Goal: Navigation & Orientation: Find specific page/section

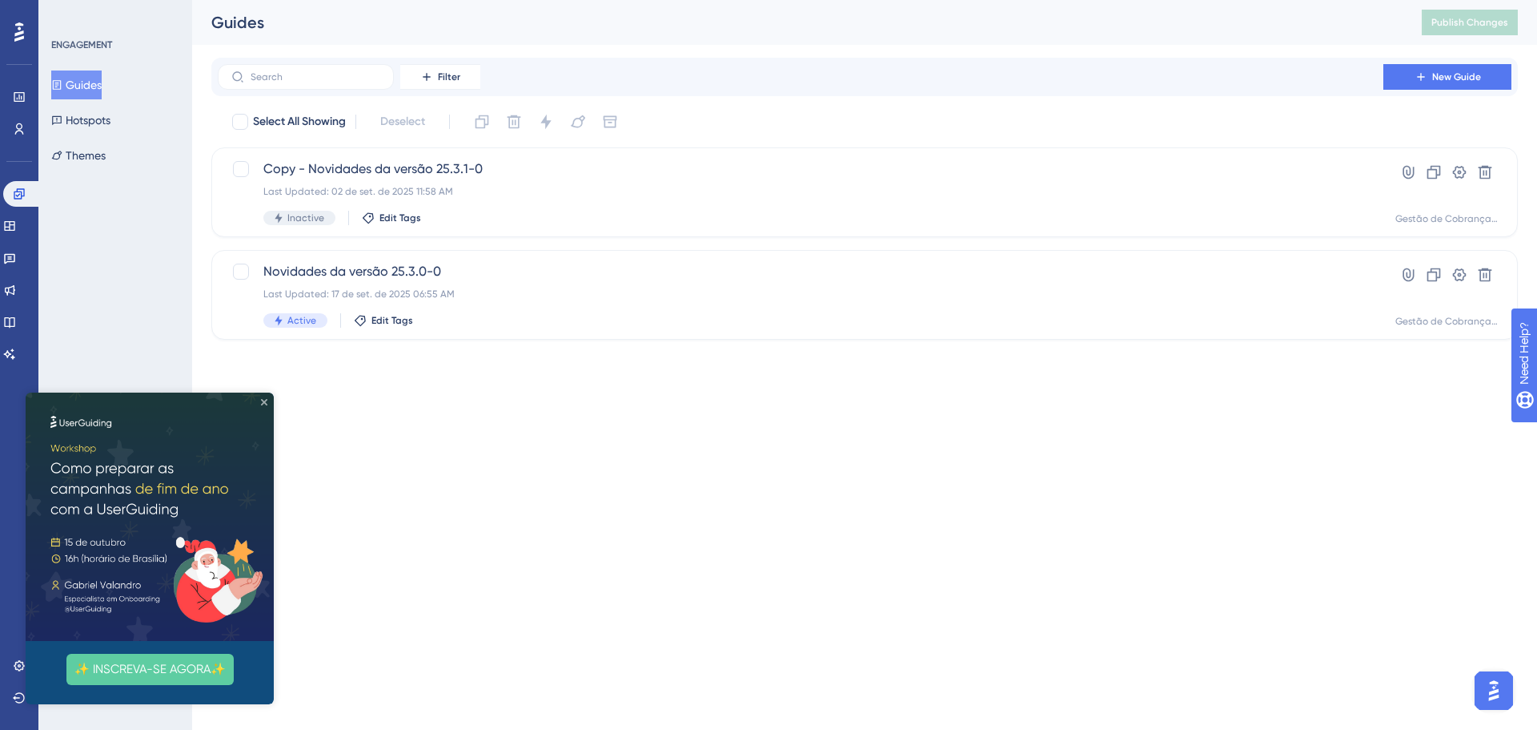
click at [263, 402] on icon "Close Preview" at bounding box center [264, 402] width 6 height 6
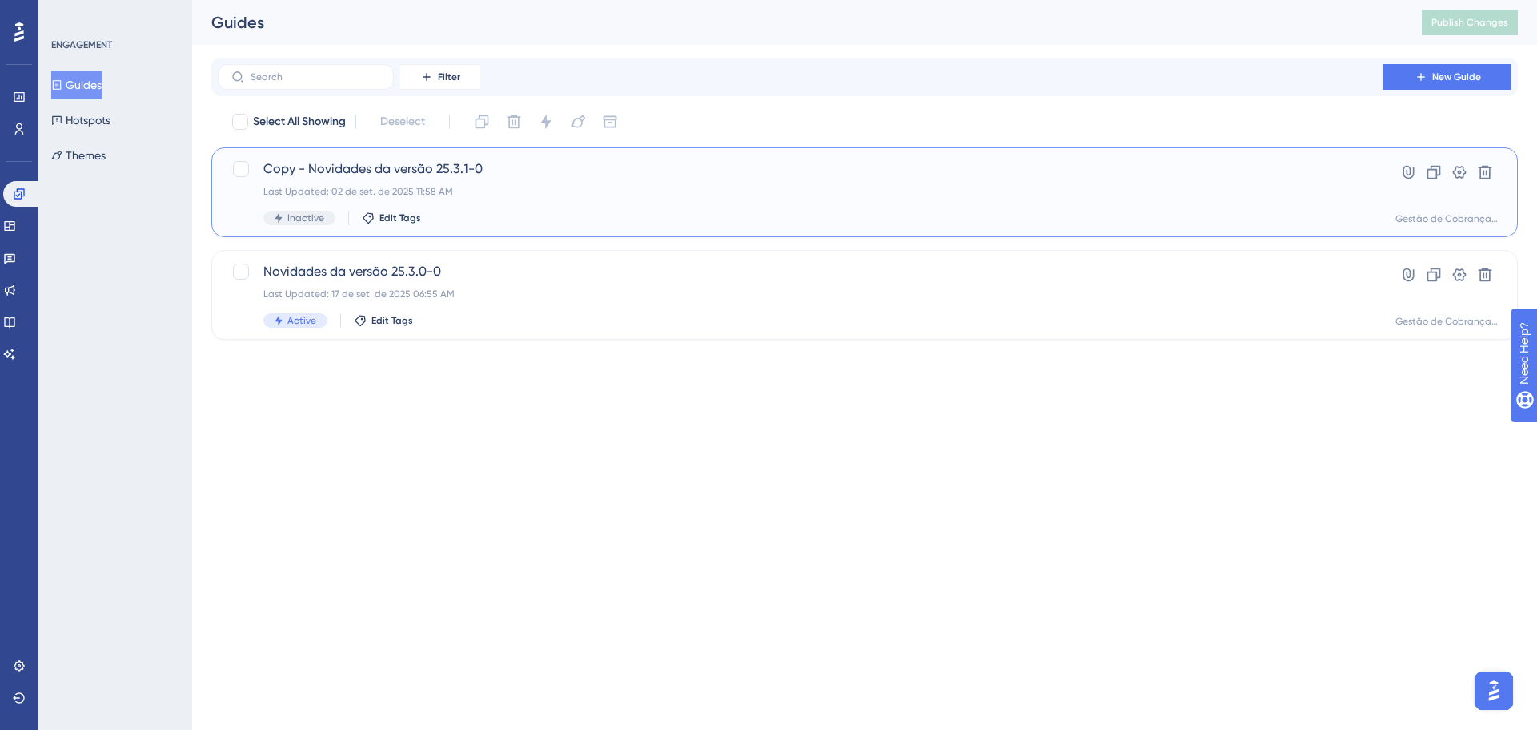
click at [521, 202] on div "Copy - Novidades da versão 25.3.1-0 Last Updated: 02 de set. de 2025 11:58 AM I…" at bounding box center [800, 192] width 1075 height 66
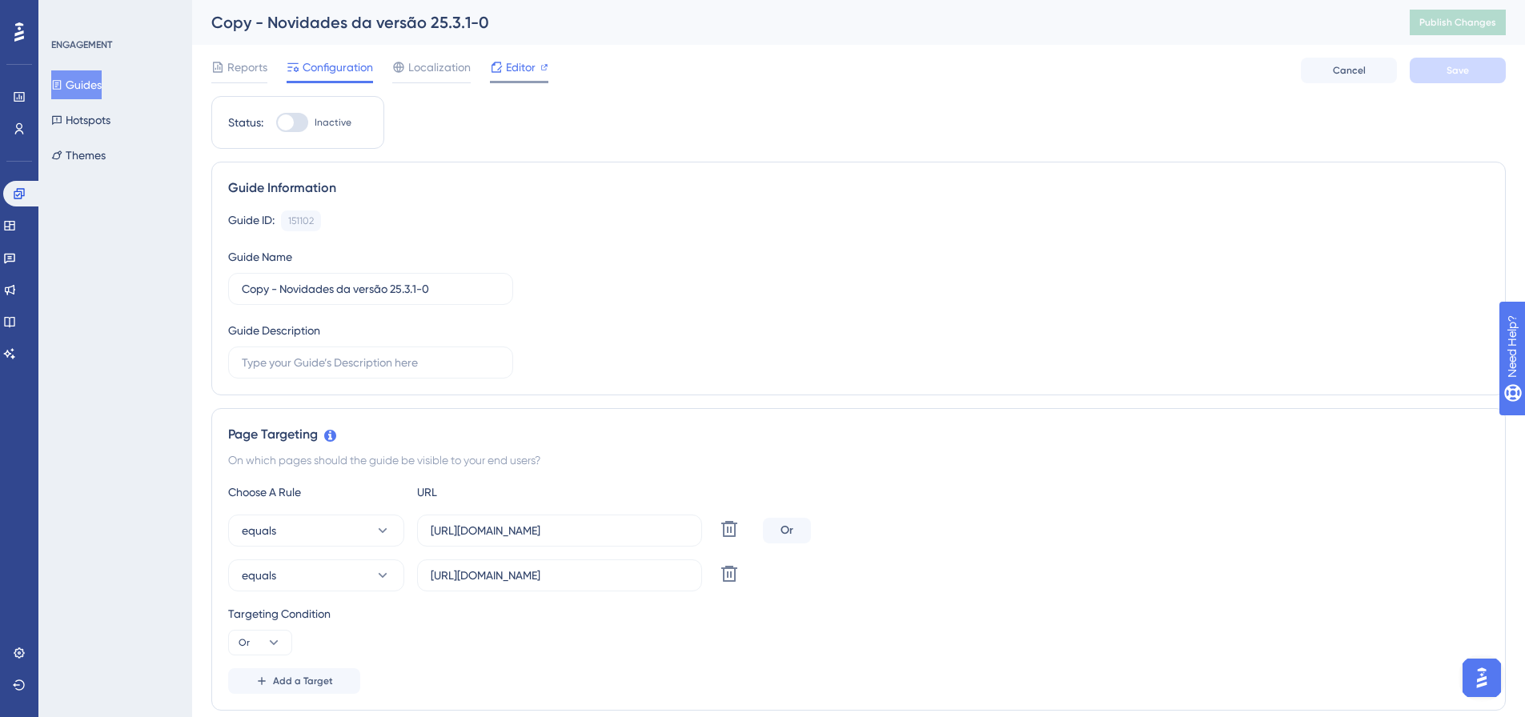
click at [521, 70] on span "Editor" at bounding box center [521, 67] width 30 height 19
click at [22, 126] on icon at bounding box center [19, 128] width 9 height 11
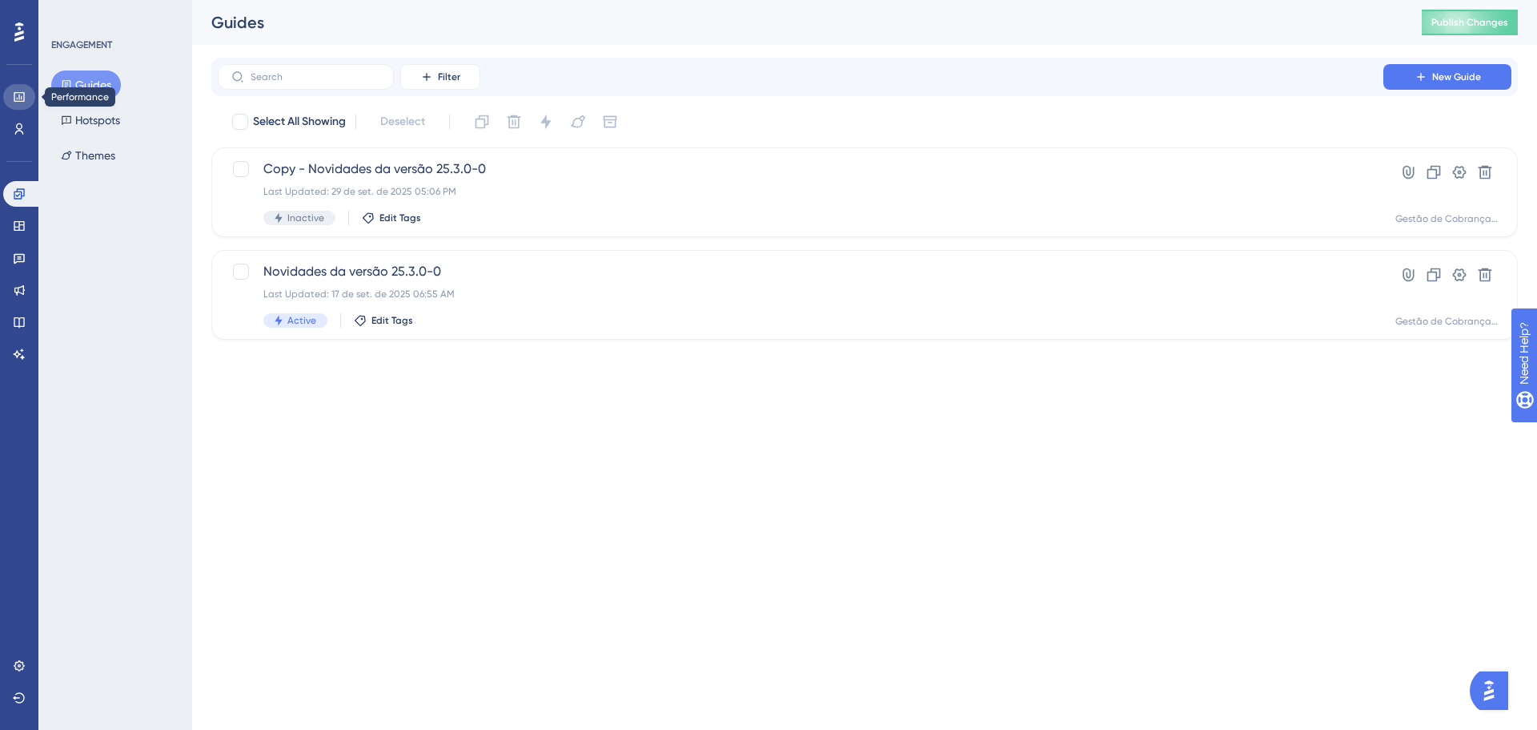
click at [10, 103] on link at bounding box center [19, 97] width 32 height 26
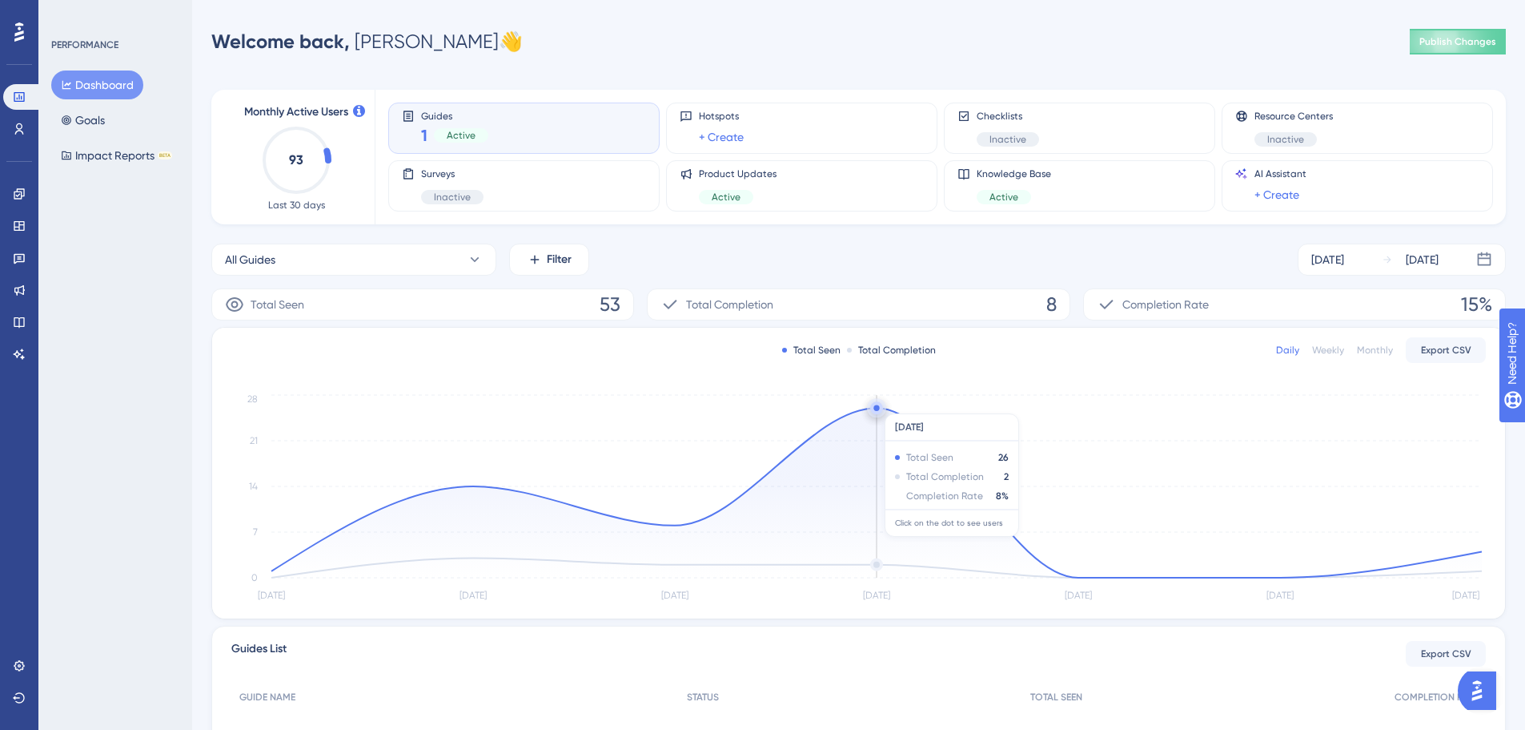
click at [878, 405] on circle at bounding box center [876, 407] width 13 height 13
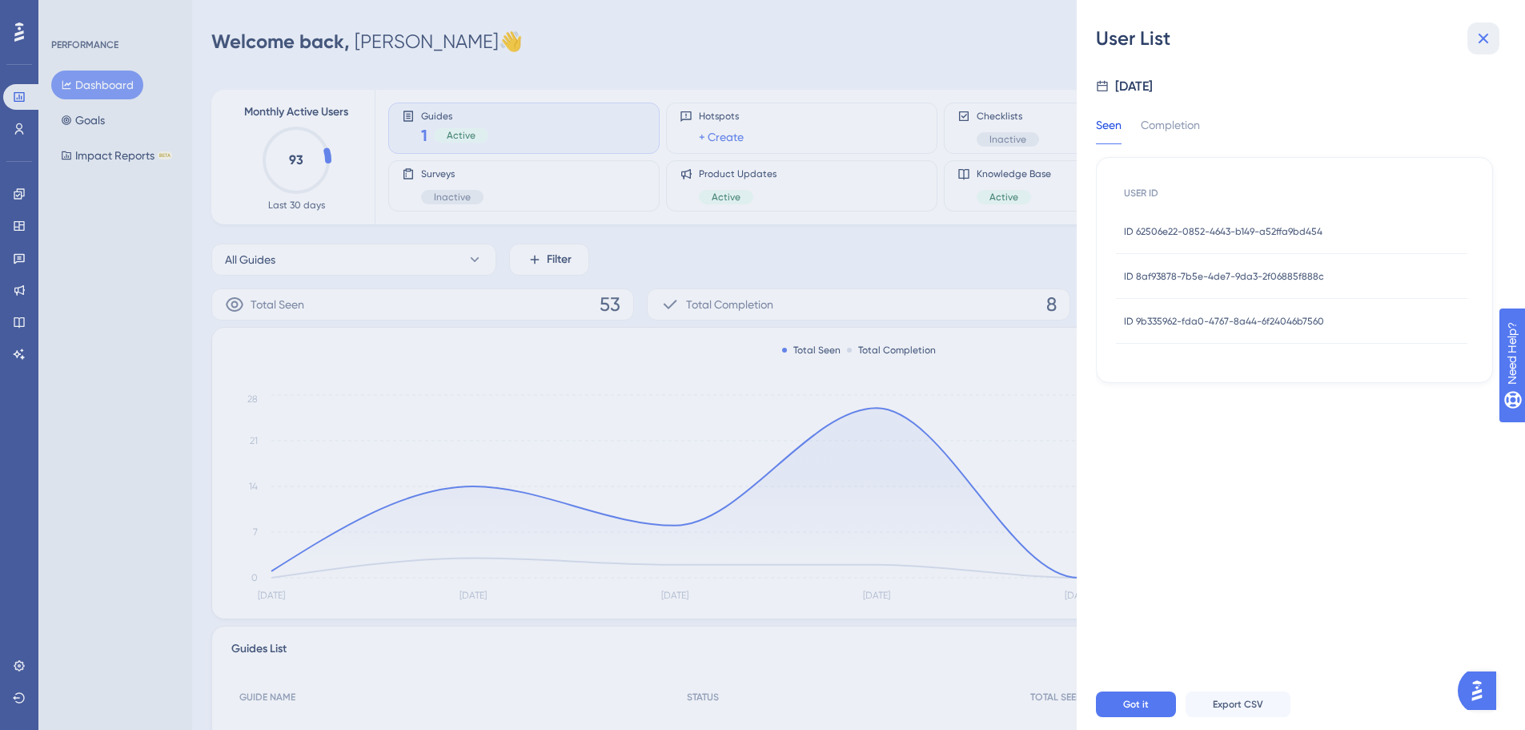
click at [1481, 39] on icon at bounding box center [1483, 38] width 19 height 19
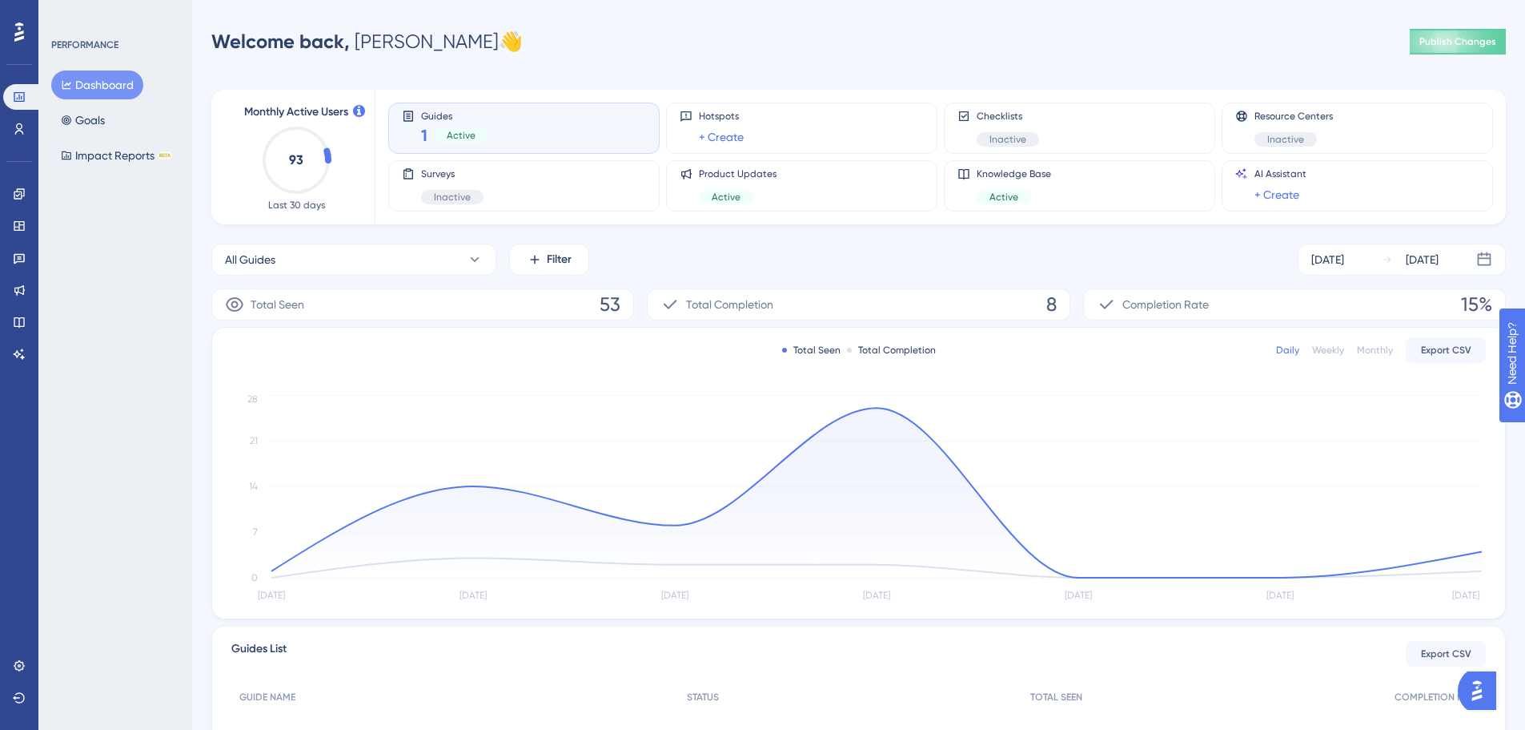
click at [1172, 63] on div "Performance Users Engagement Widgets Feedback Product Updates Knowledge Base AI…" at bounding box center [858, 453] width 1333 height 854
